Goal: Information Seeking & Learning: Learn about a topic

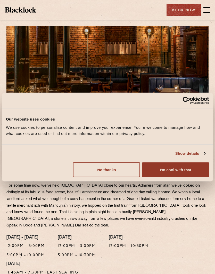
click at [192, 168] on button "I'm cool with that" at bounding box center [175, 169] width 67 height 15
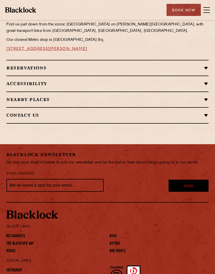
scroll to position [398, 0]
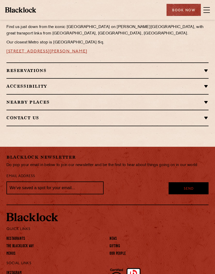
click at [208, 6] on span at bounding box center [206, 10] width 6 height 8
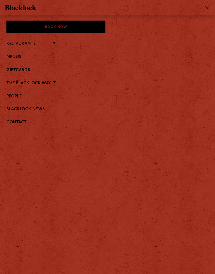
click at [19, 56] on link "Menus" at bounding box center [107, 57] width 202 height 5
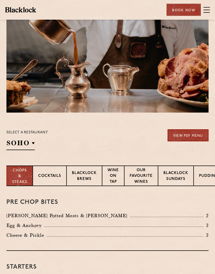
scroll to position [11, 0]
click at [0, 0] on p "[GEOGRAPHIC_DATA]" at bounding box center [0, 0] width 0 height 0
click at [112, 129] on section "Select a restaurant [GEOGRAPHIC_DATA] [GEOGRAPHIC_DATA] [GEOGRAPHIC_DATA] [GEOG…" at bounding box center [107, 139] width 215 height 53
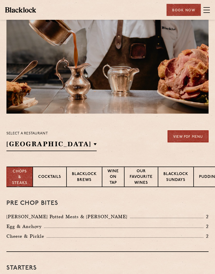
scroll to position [0, 0]
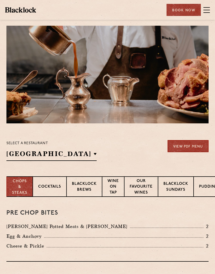
click at [179, 187] on p "Blacklock Sundays" at bounding box center [175, 187] width 25 height 12
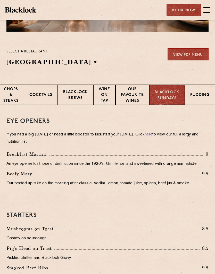
scroll to position [0, 10]
click at [201, 97] on p "Pudding" at bounding box center [199, 95] width 19 height 6
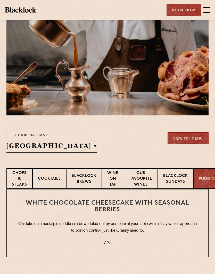
scroll to position [0, 0]
